Goal: Transaction & Acquisition: Subscribe to service/newsletter

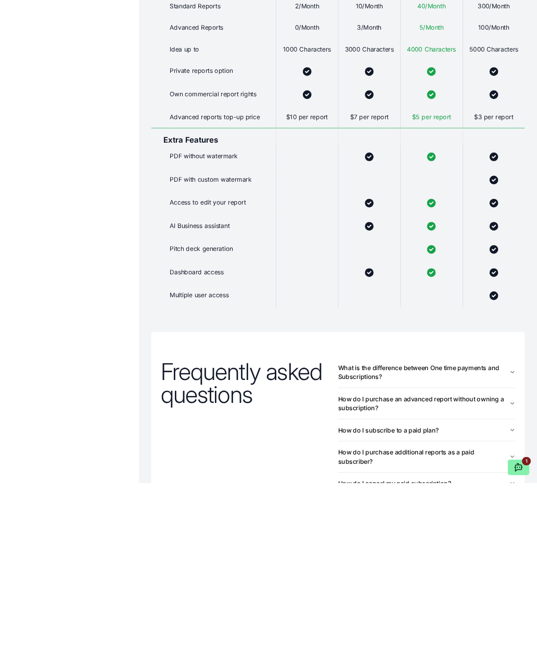
scroll to position [708, 0]
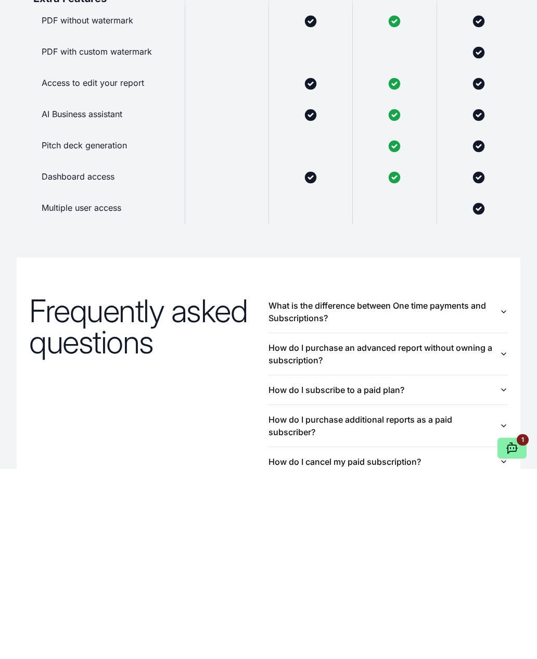
click at [237, 471] on div "Frequently asked questions What is the difference between One time payments and…" at bounding box center [269, 648] width 504 height 401
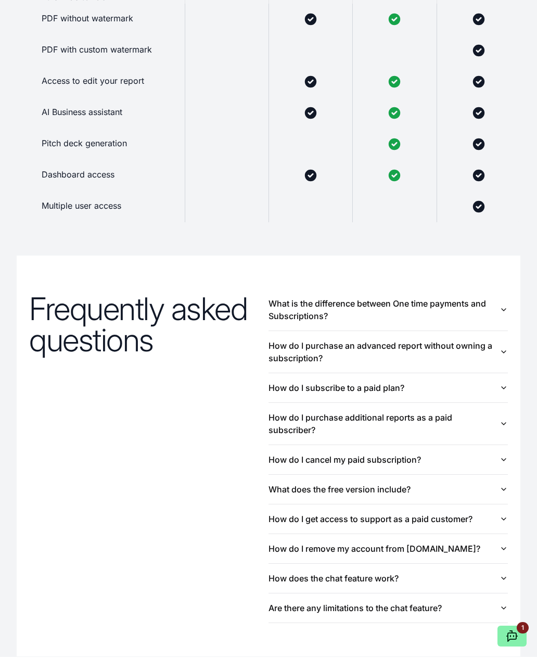
click at [417, 612] on button "Are there any limitations to the chat feature?" at bounding box center [388, 610] width 239 height 29
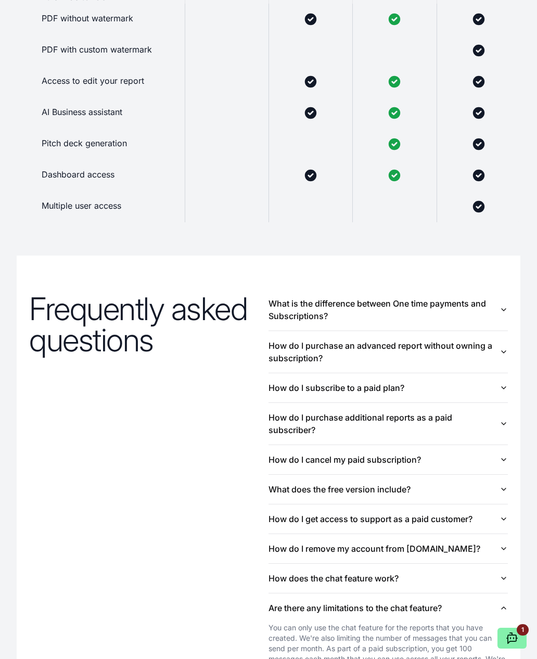
click at [409, 320] on button "What is the difference between One time payments and Subscriptions?" at bounding box center [388, 310] width 239 height 42
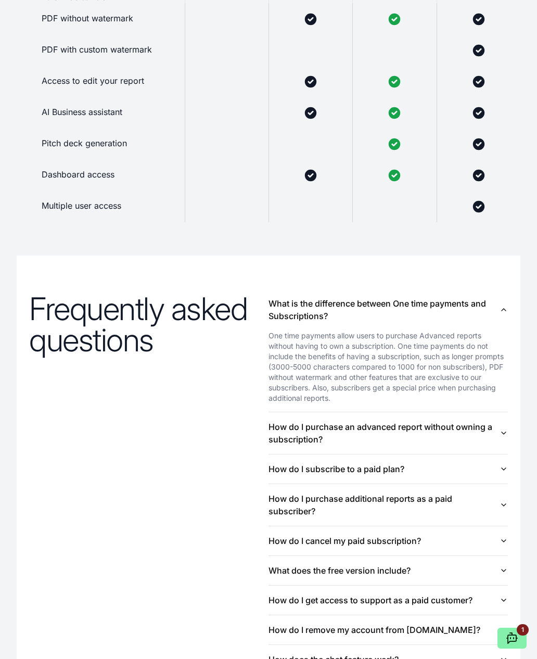
click at [507, 484] on button "How do I subscribe to a paid plan?" at bounding box center [388, 468] width 239 height 29
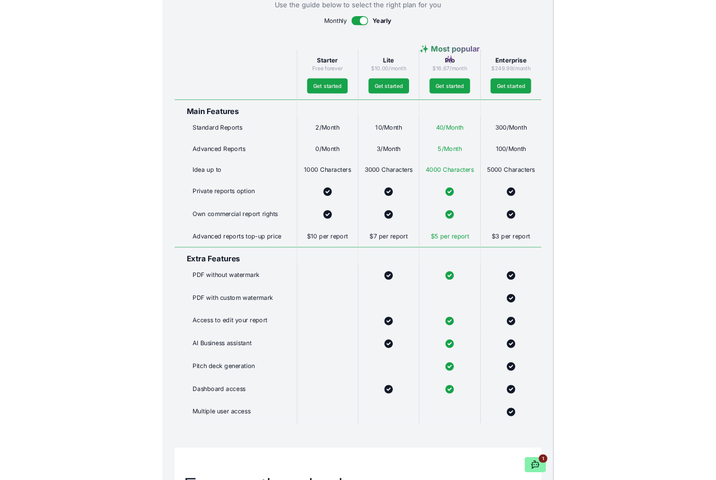
scroll to position [604, 0]
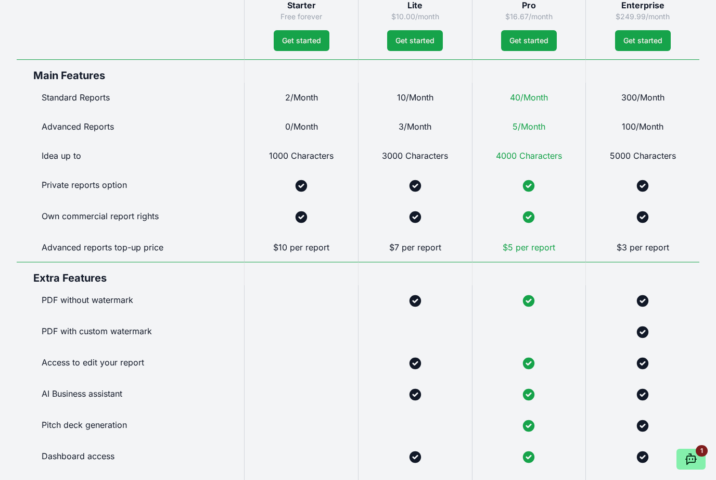
click at [537, 332] on div at bounding box center [643, 332] width 114 height 31
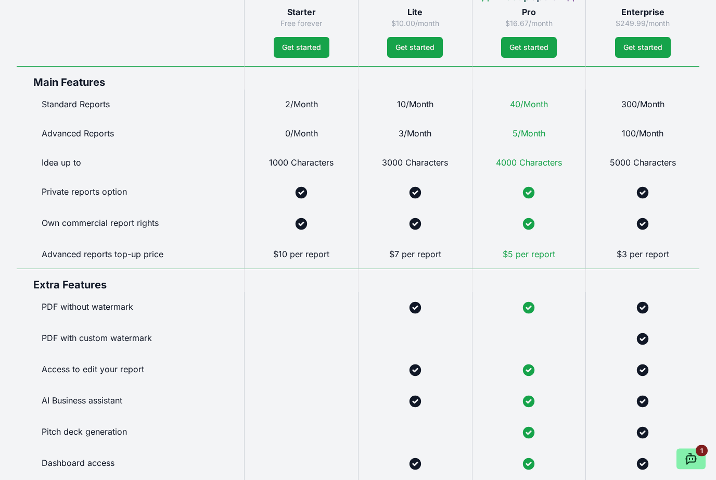
scroll to position [597, 0]
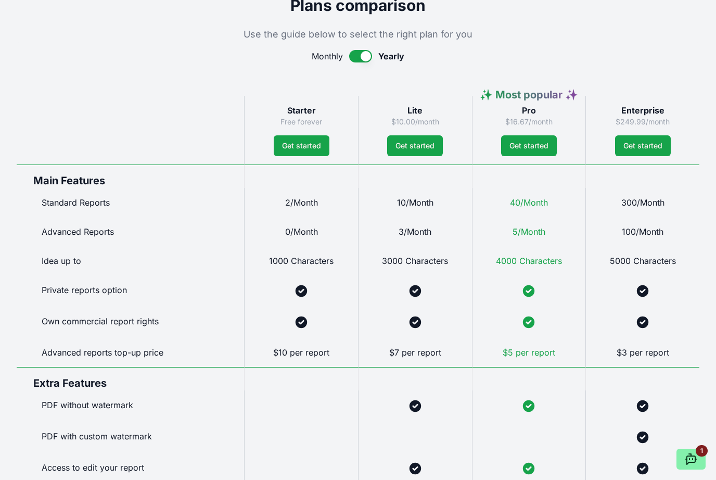
click at [537, 438] on div at bounding box center [643, 437] width 114 height 31
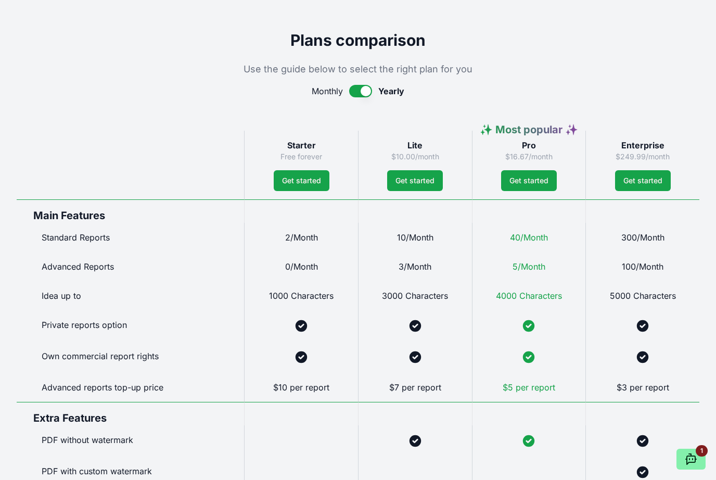
scroll to position [458, 0]
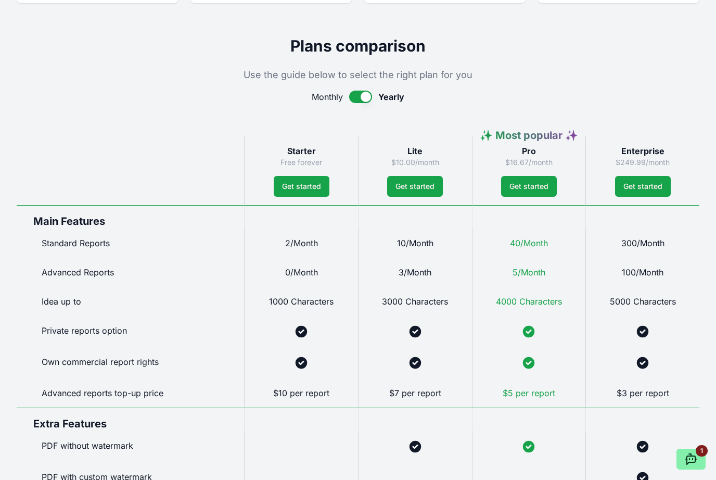
click at [398, 99] on span "Yearly" at bounding box center [391, 97] width 26 height 12
click at [364, 98] on button "button" at bounding box center [360, 97] width 23 height 12
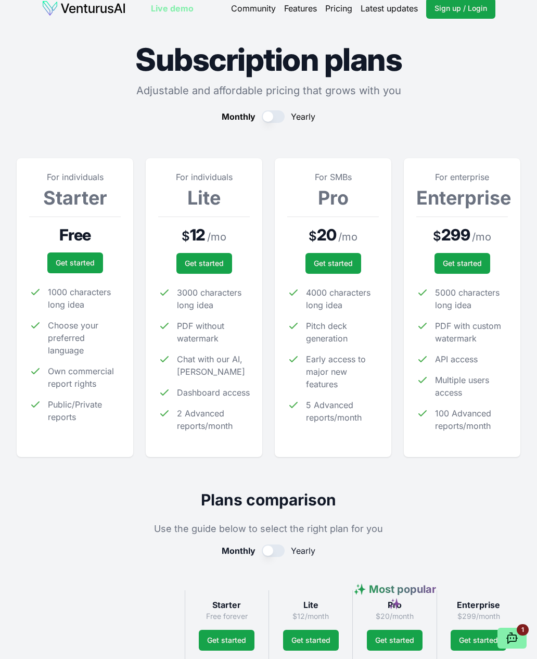
scroll to position [10, 0]
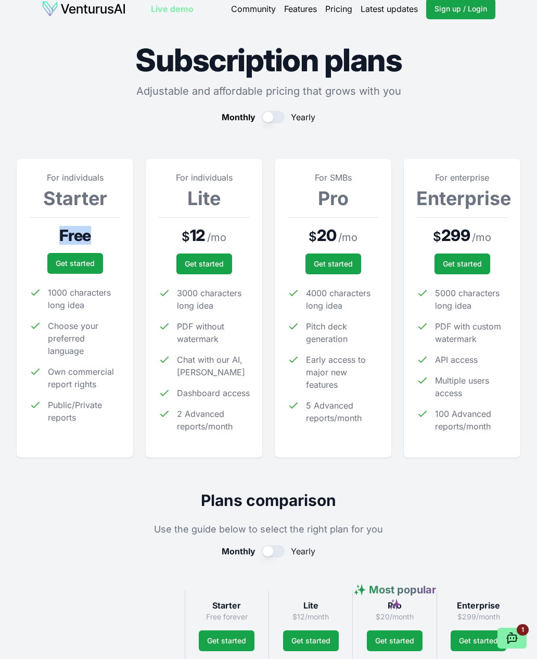
click at [309, 331] on span "Pitch deck generation" at bounding box center [342, 332] width 73 height 25
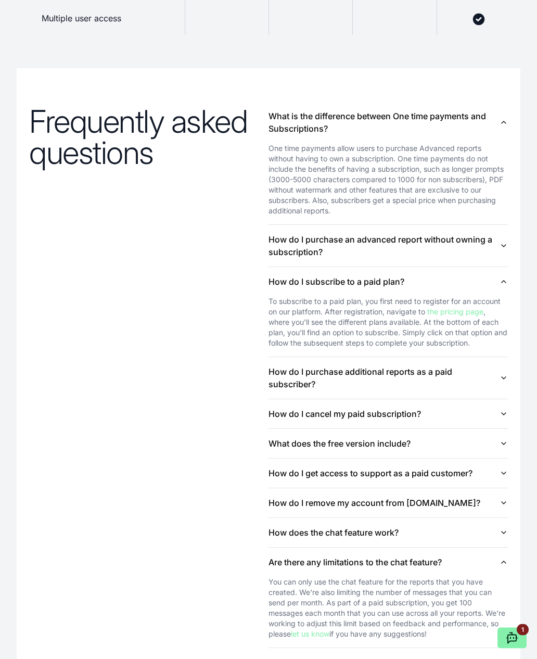
scroll to position [1079, 0]
click at [506, 537] on icon "button" at bounding box center [504, 532] width 8 height 8
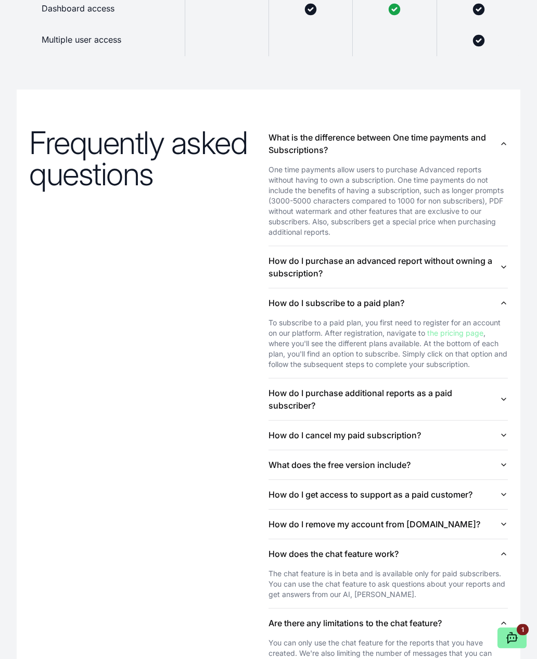
scroll to position [1048, 0]
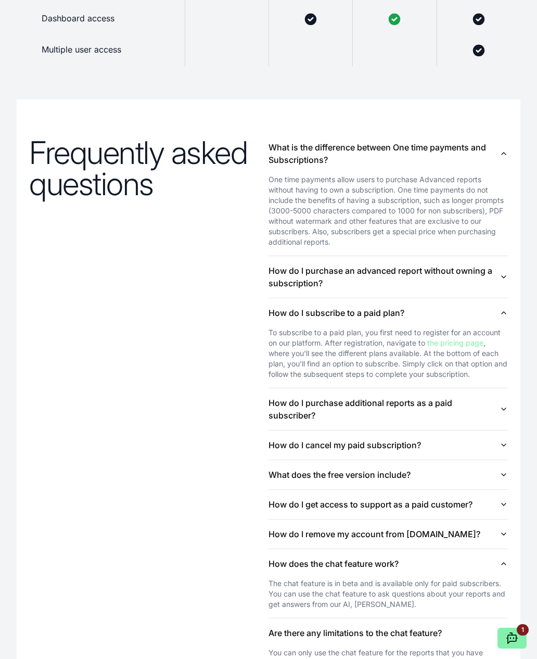
click at [456, 519] on button "How do I get access to support as a paid customer?" at bounding box center [388, 504] width 239 height 29
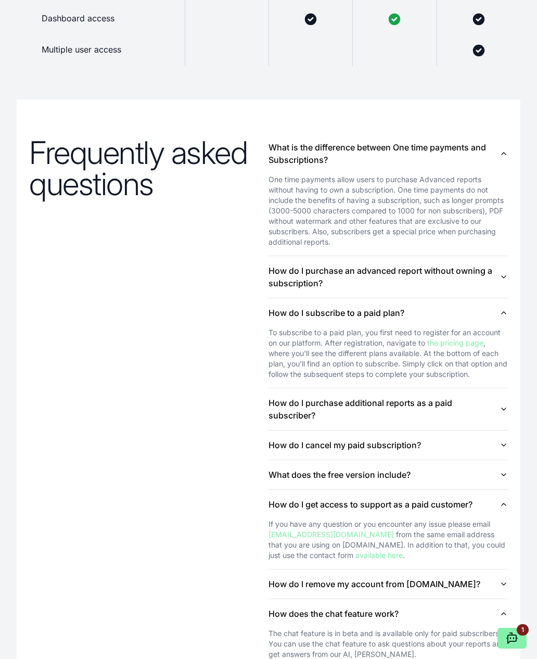
click at [451, 489] on button "What does the free version include?" at bounding box center [388, 474] width 239 height 29
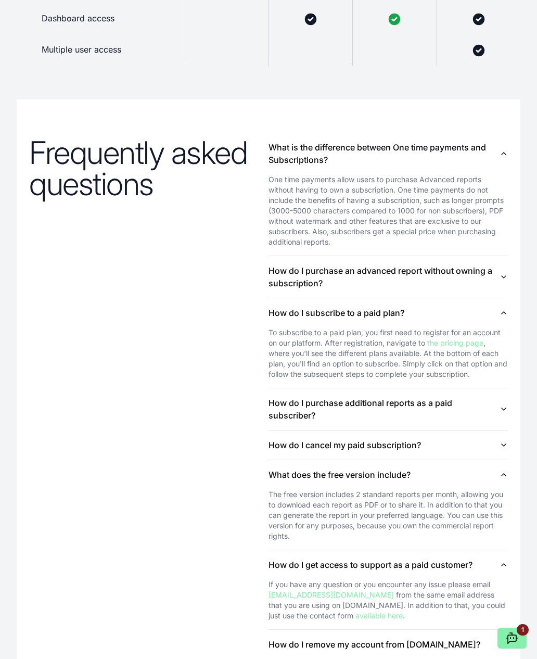
click at [457, 460] on button "How do I cancel my paid subscription?" at bounding box center [388, 445] width 239 height 29
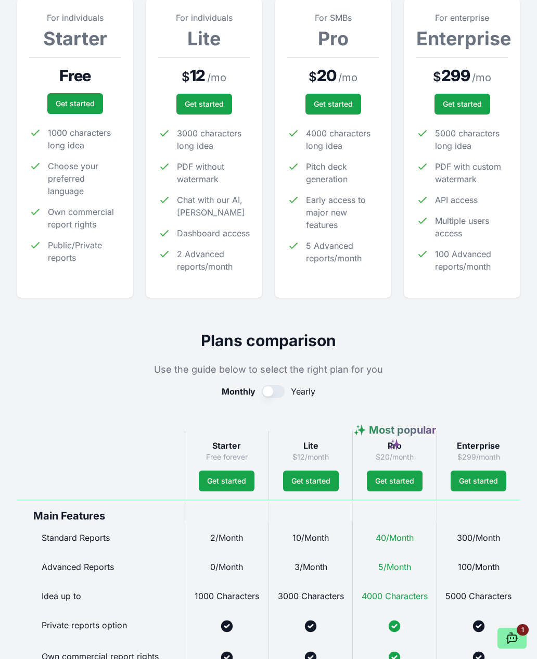
scroll to position [0, 0]
